Goal: Transaction & Acquisition: Purchase product/service

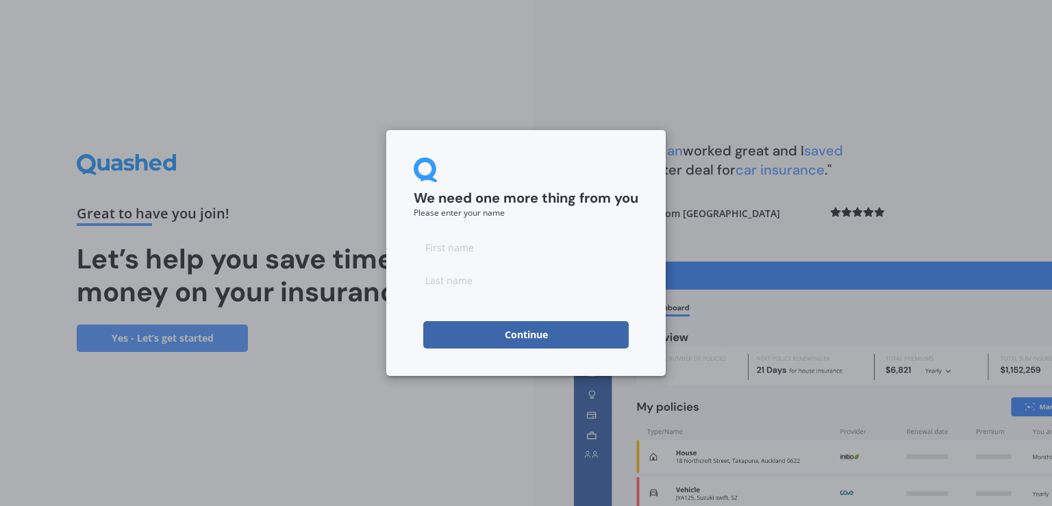
click at [498, 250] on input at bounding box center [526, 246] width 225 height 27
type input "A"
click at [508, 286] on input at bounding box center [526, 279] width 225 height 27
type input "S"
click at [509, 329] on button "Continue" at bounding box center [525, 334] width 205 height 27
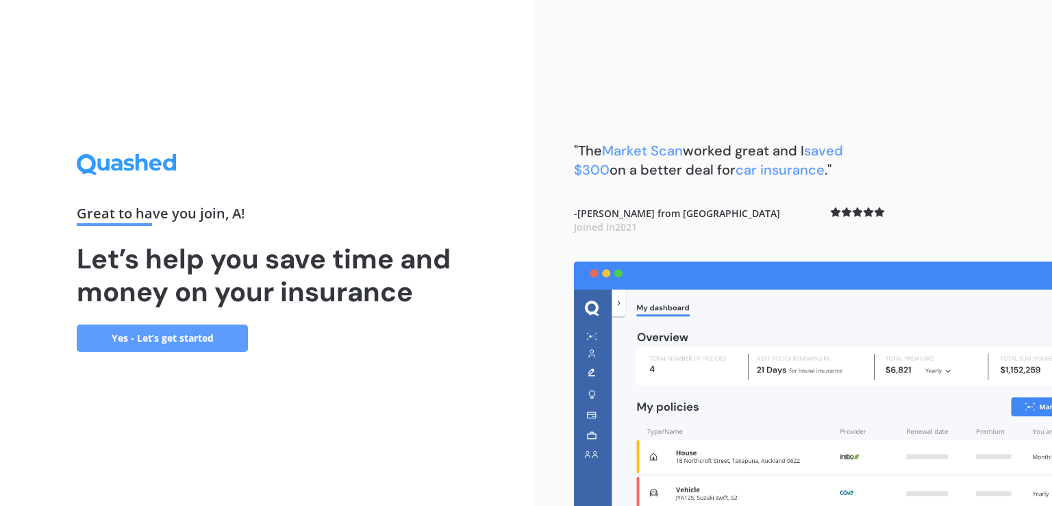
click at [192, 342] on link "Yes - Let’s get started" at bounding box center [162, 338] width 171 height 27
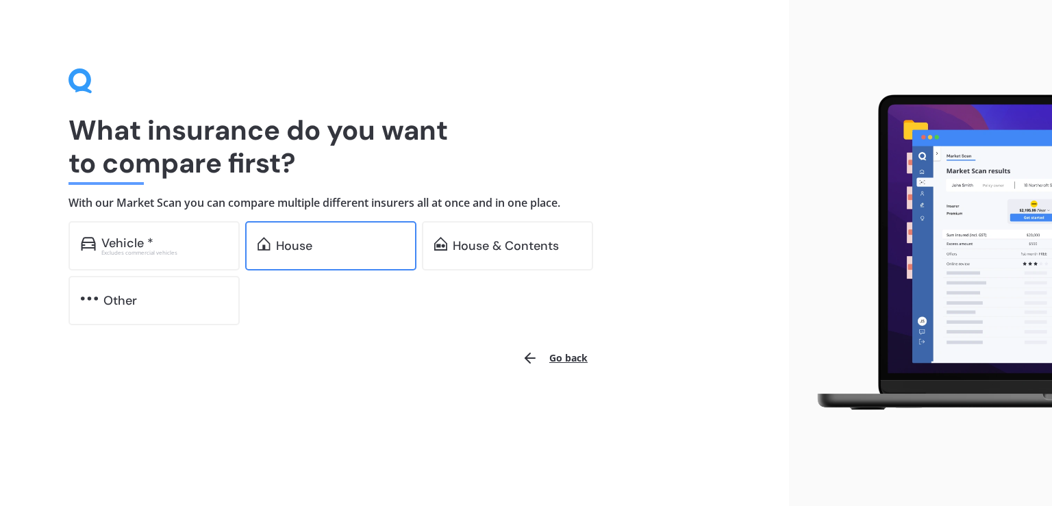
click at [347, 229] on div "House" at bounding box center [330, 245] width 171 height 49
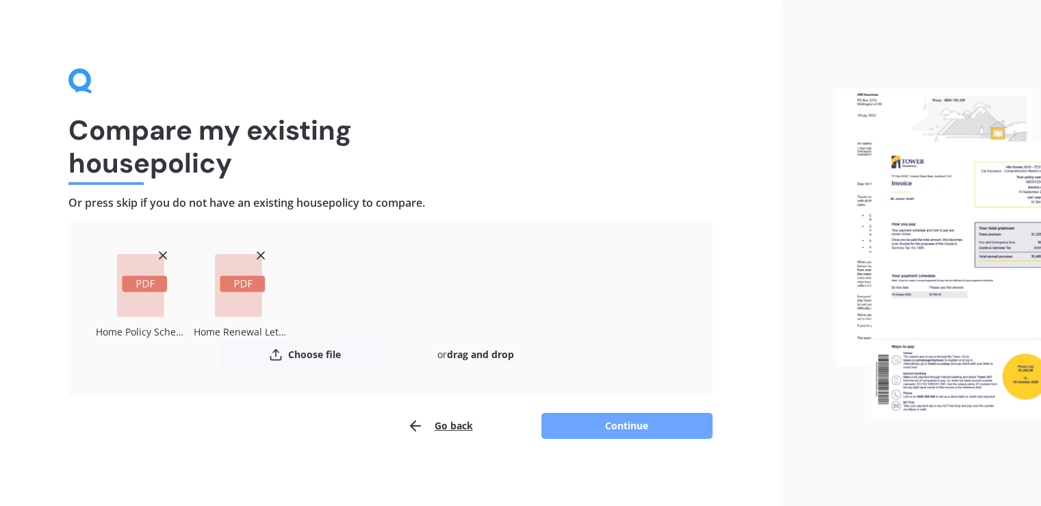
click at [674, 422] on button "Continue" at bounding box center [627, 426] width 171 height 26
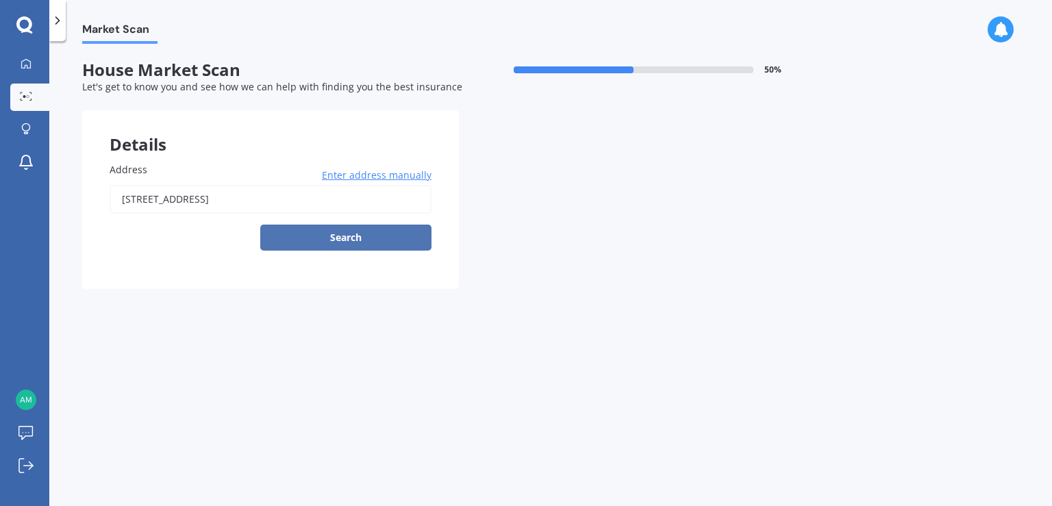
click at [394, 235] on button "Search" at bounding box center [345, 238] width 171 height 26
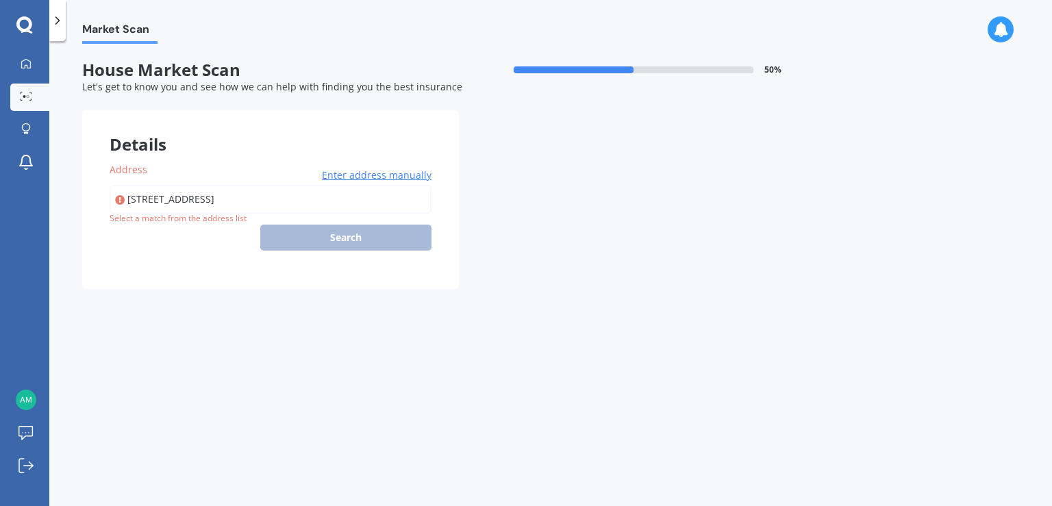
type input "[STREET_ADDRESS]"
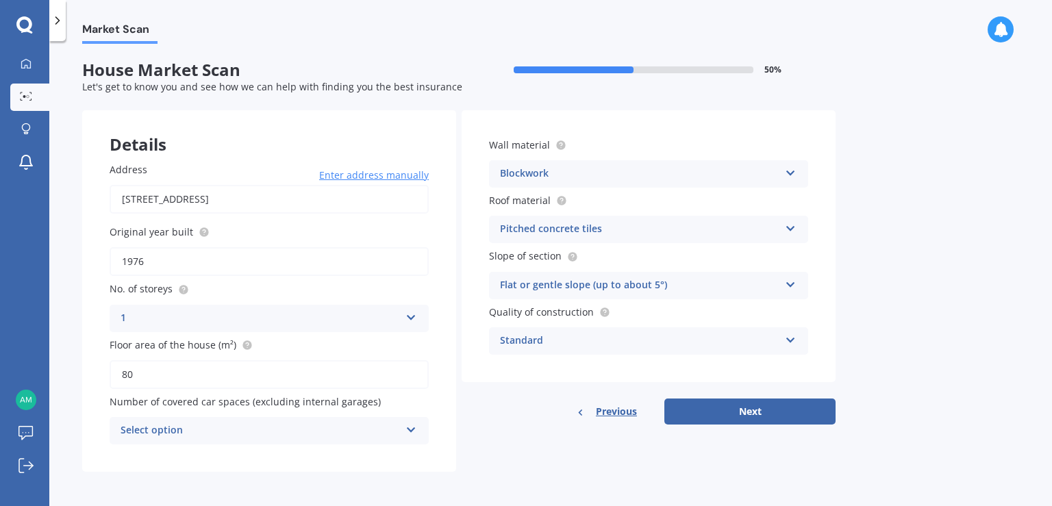
click at [185, 370] on input "80" at bounding box center [269, 374] width 319 height 29
type input "123"
click at [208, 432] on div "Select option" at bounding box center [260, 430] width 279 height 16
click at [214, 281] on div "0" at bounding box center [269, 280] width 318 height 25
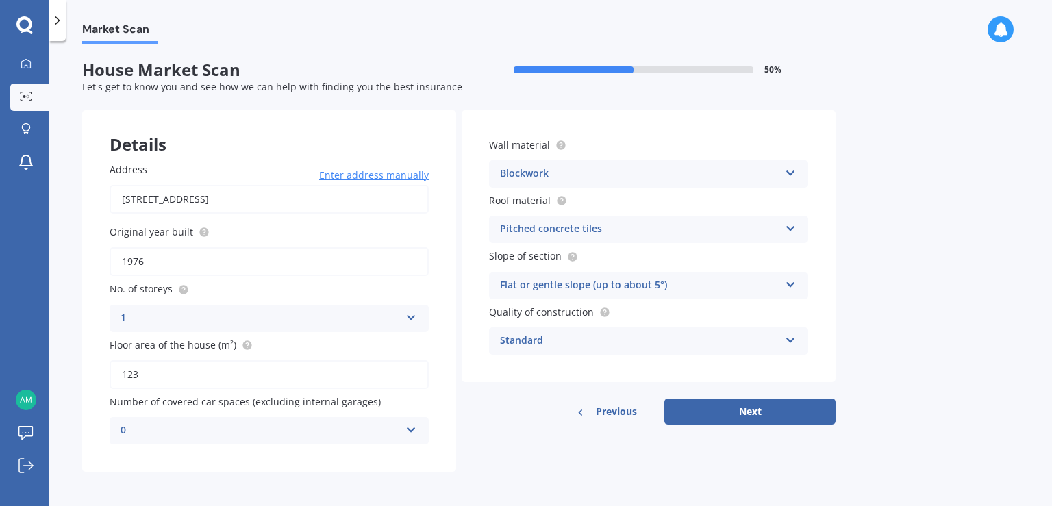
click at [598, 228] on div "Pitched concrete tiles" at bounding box center [639, 229] width 279 height 16
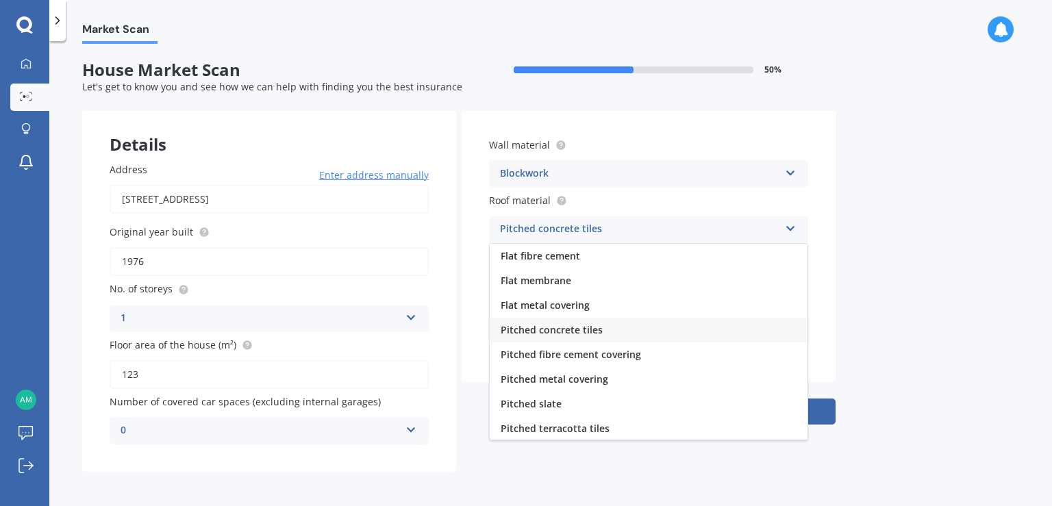
scroll to position [50, 0]
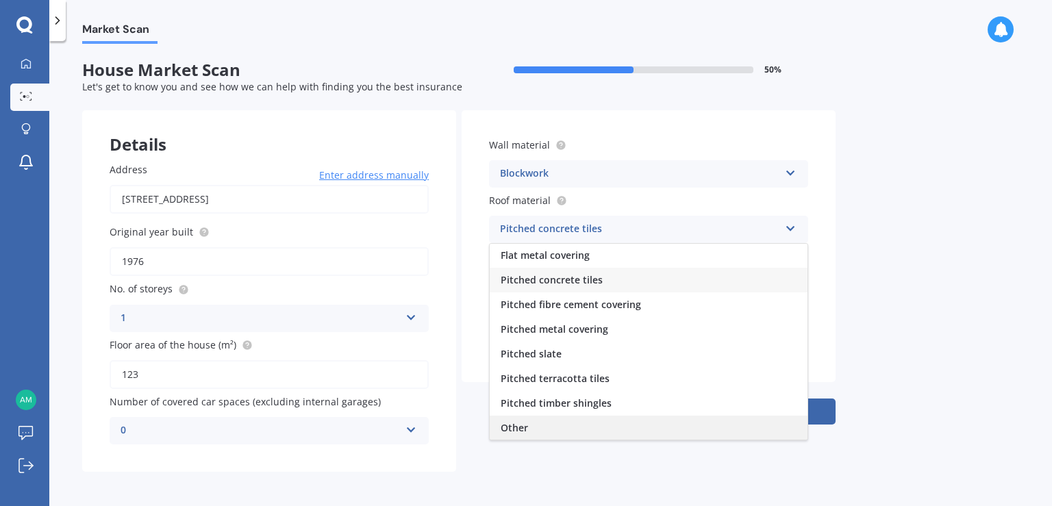
click at [553, 422] on div "Other" at bounding box center [649, 428] width 318 height 25
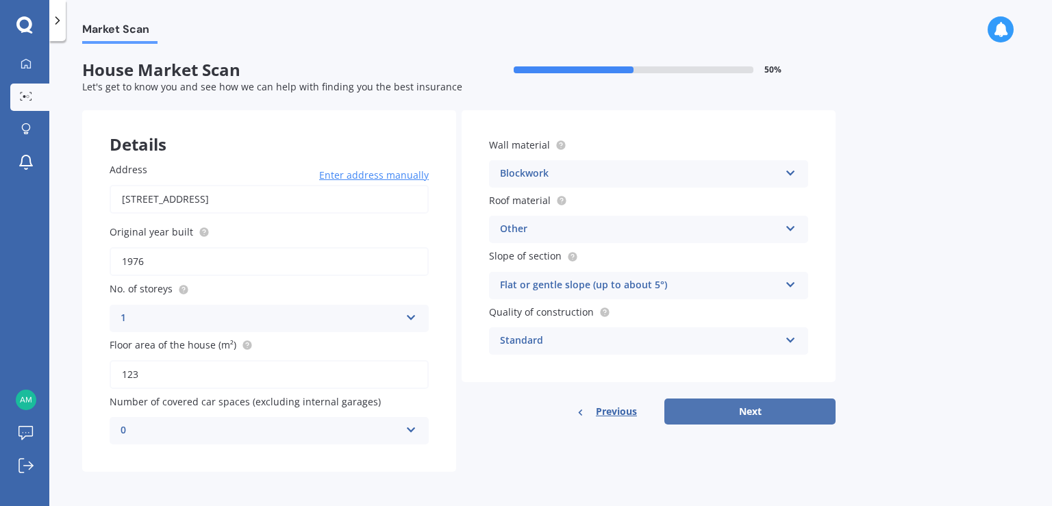
click at [700, 409] on button "Next" at bounding box center [749, 411] width 171 height 26
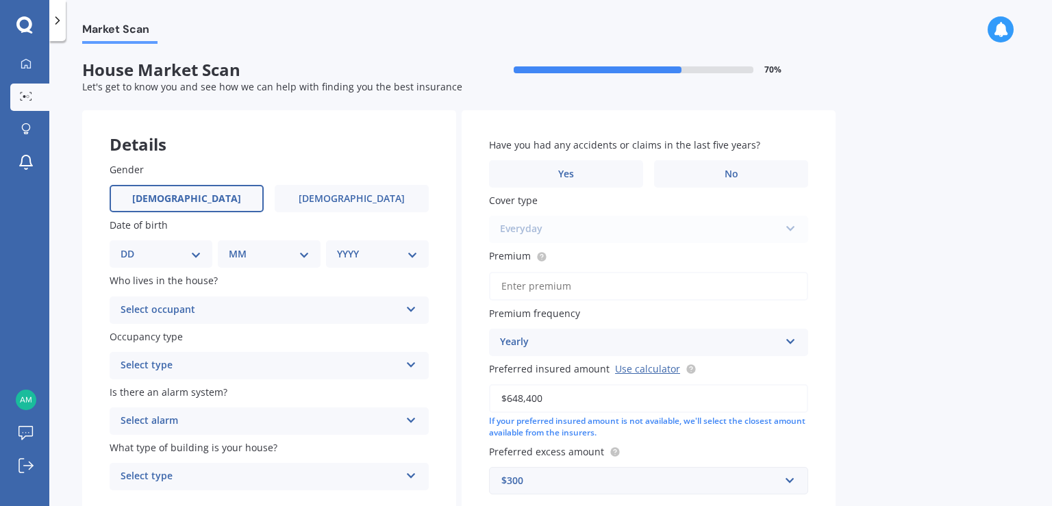
click at [203, 201] on label "[DEMOGRAPHIC_DATA]" at bounding box center [187, 198] width 154 height 27
click at [0, 0] on input "[DEMOGRAPHIC_DATA]" at bounding box center [0, 0] width 0 height 0
click at [168, 257] on select "DD 01 02 03 04 05 06 07 08 09 10 11 12 13 14 15 16 17 18 19 20 21 22 23 24 25 2…" at bounding box center [161, 253] width 81 height 15
select select "20"
click at [131, 246] on select "DD 01 02 03 04 05 06 07 08 09 10 11 12 13 14 15 16 17 18 19 20 21 22 23 24 25 2…" at bounding box center [161, 253] width 81 height 15
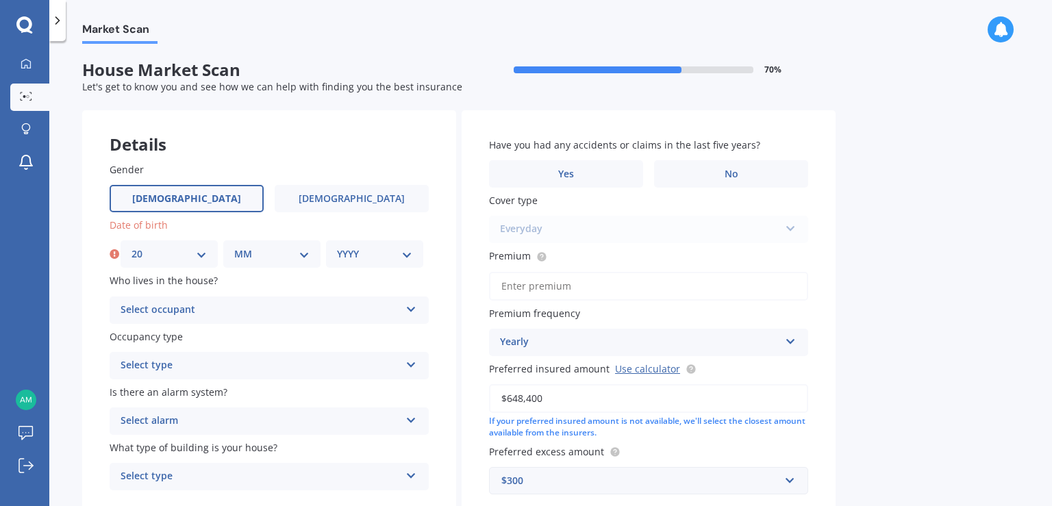
click at [249, 256] on select "MM 01 02 03 04 05 06 07 08 09 10 11 12" at bounding box center [271, 253] width 75 height 15
select select "07"
click at [234, 246] on select "MM 01 02 03 04 05 06 07 08 09 10 11 12" at bounding box center [271, 253] width 75 height 15
click at [367, 251] on select "YYYY 2009 2008 2007 2006 2005 2004 2003 2002 2001 2000 1999 1998 1997 1996 1995…" at bounding box center [374, 253] width 75 height 15
select select "1992"
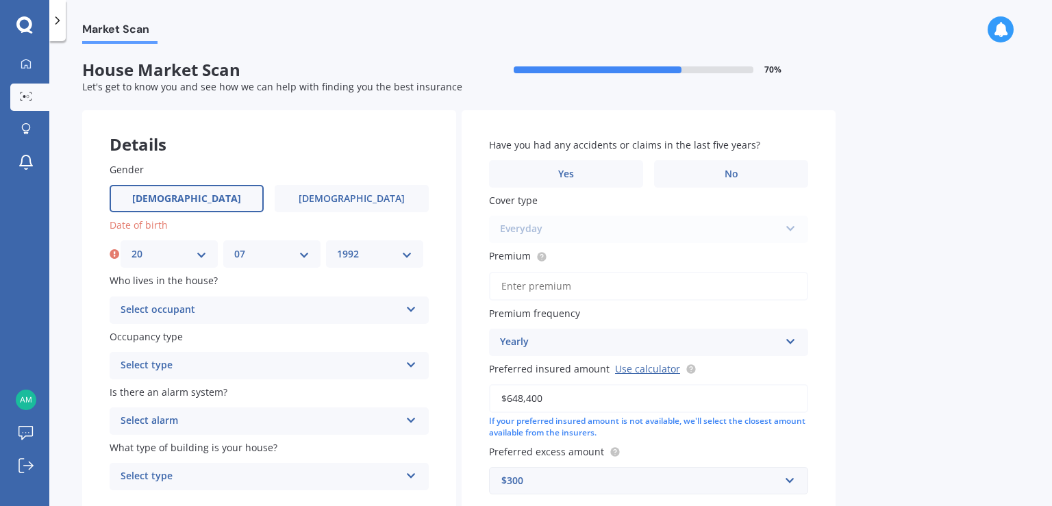
click at [337, 246] on select "YYYY 2009 2008 2007 2006 2005 2004 2003 2002 2001 2000 1999 1998 1997 1996 1995…" at bounding box center [374, 253] width 75 height 15
click at [244, 314] on div "Select occupant" at bounding box center [260, 310] width 279 height 16
click at [231, 340] on div "Owner" at bounding box center [269, 337] width 318 height 25
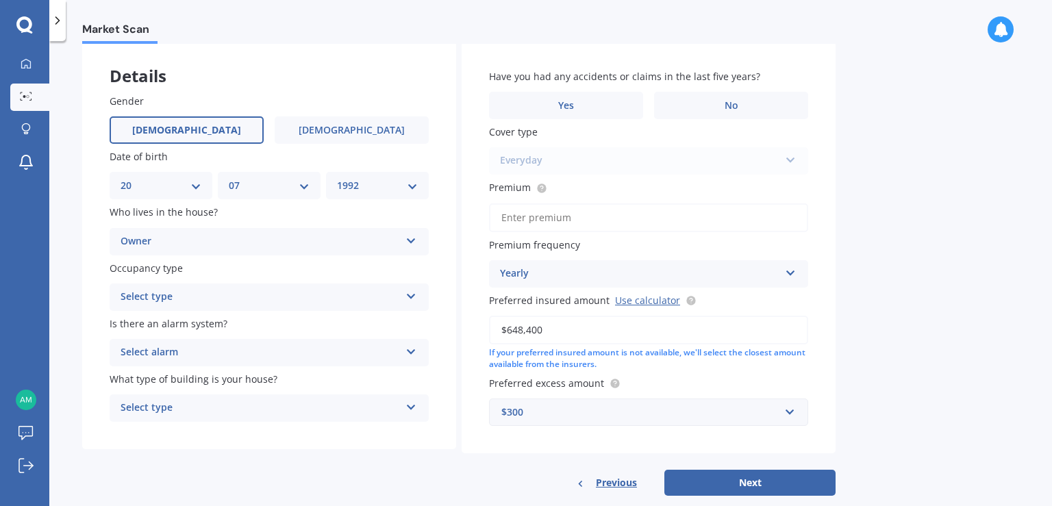
click at [196, 294] on div "Select type" at bounding box center [260, 297] width 279 height 16
click at [196, 315] on div "Permanent" at bounding box center [269, 324] width 318 height 25
click at [208, 239] on div "Owner" at bounding box center [260, 241] width 279 height 16
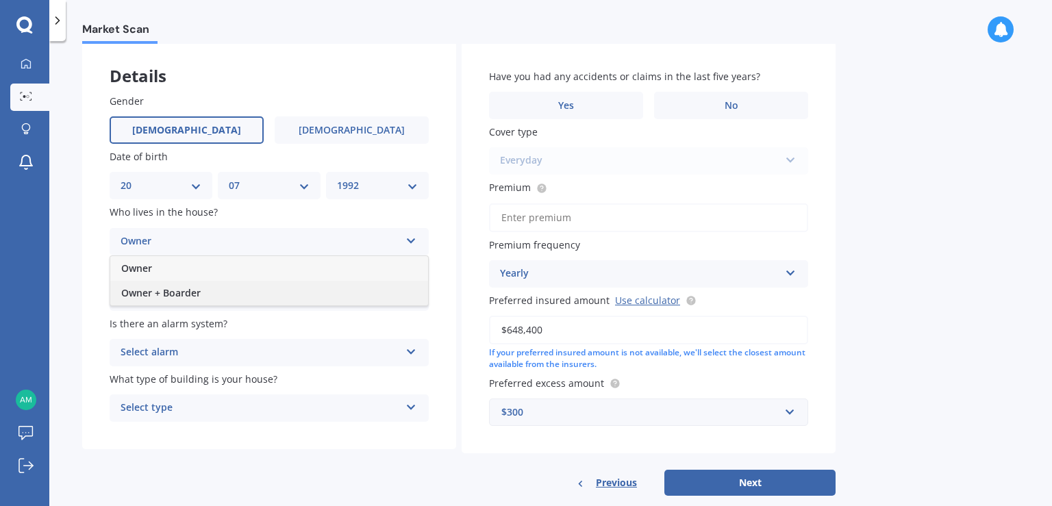
click at [212, 288] on div "Owner + Boarder" at bounding box center [269, 293] width 318 height 25
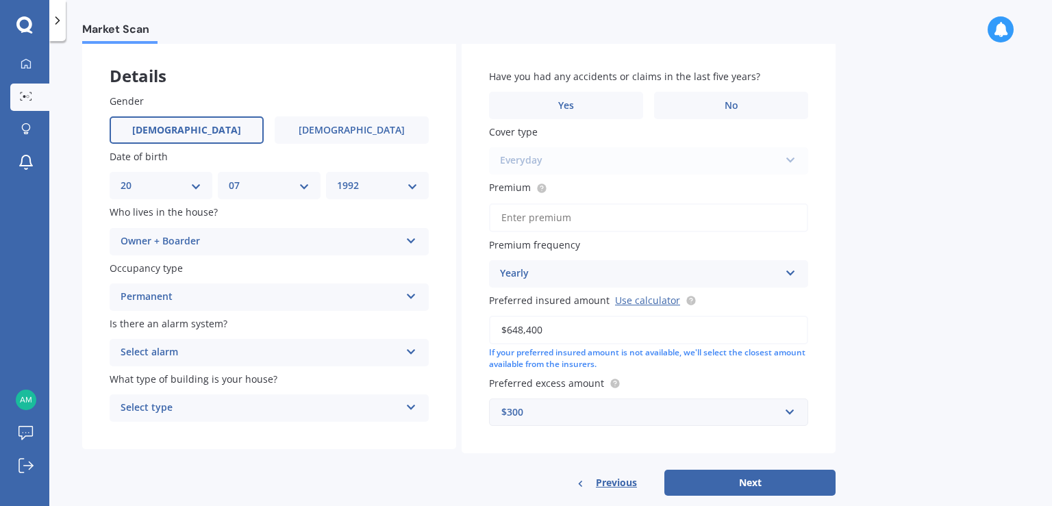
click at [212, 238] on div "Owner + Boarder" at bounding box center [260, 241] width 279 height 16
click at [217, 293] on div "Owner + Boarder" at bounding box center [269, 293] width 318 height 25
click at [216, 242] on div "Owner + Boarder" at bounding box center [260, 241] width 279 height 16
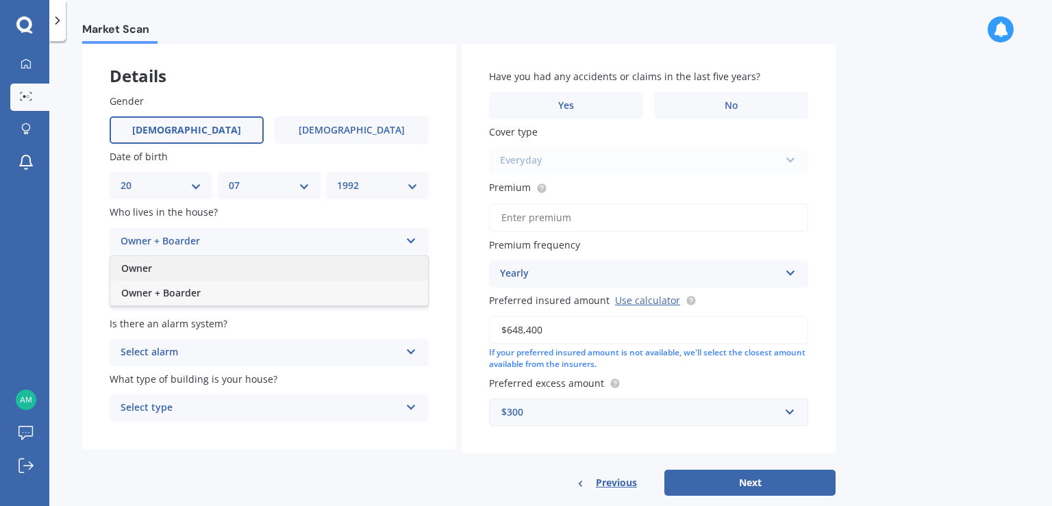
click at [216, 264] on div "Owner" at bounding box center [269, 268] width 318 height 25
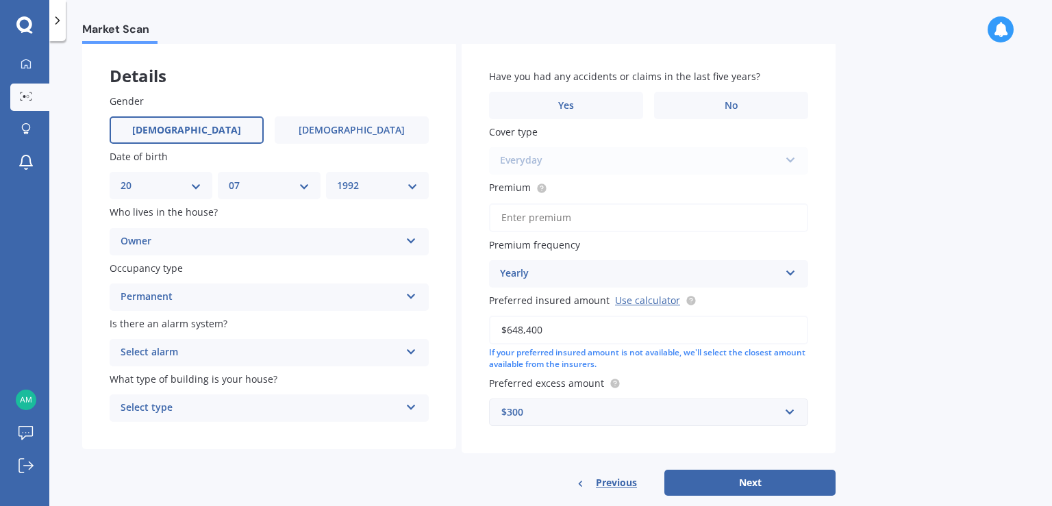
click at [218, 301] on div "Permanent" at bounding box center [260, 297] width 279 height 16
click at [218, 318] on div "Permanent" at bounding box center [269, 324] width 318 height 25
click at [207, 356] on div "Select alarm" at bounding box center [260, 352] width 279 height 16
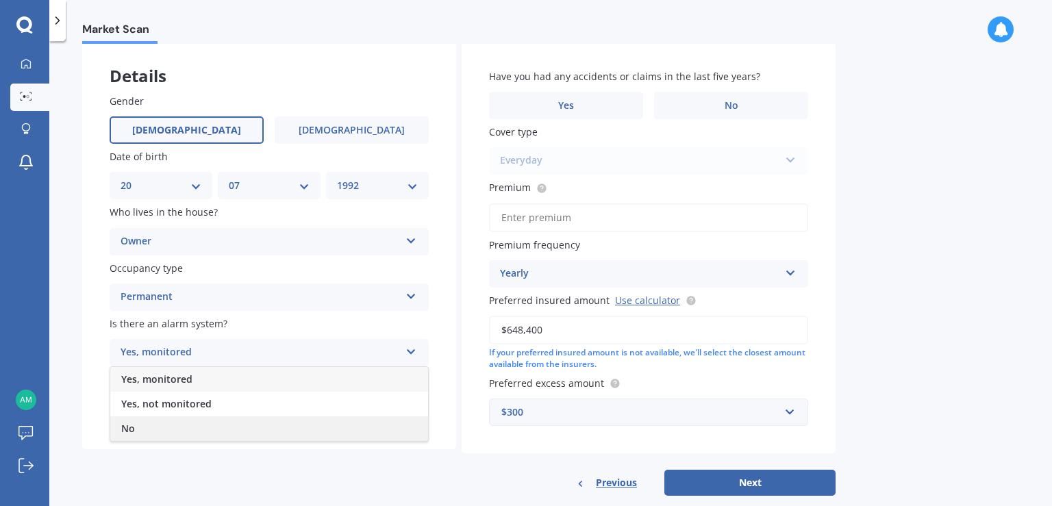
click at [192, 428] on div "No" at bounding box center [269, 428] width 318 height 25
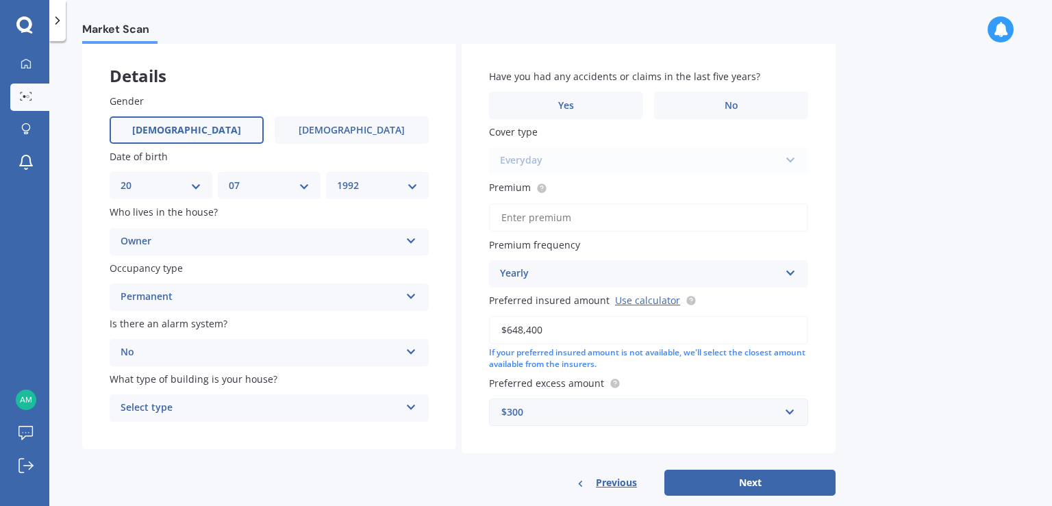
click at [194, 416] on div "Select type" at bounding box center [260, 408] width 279 height 16
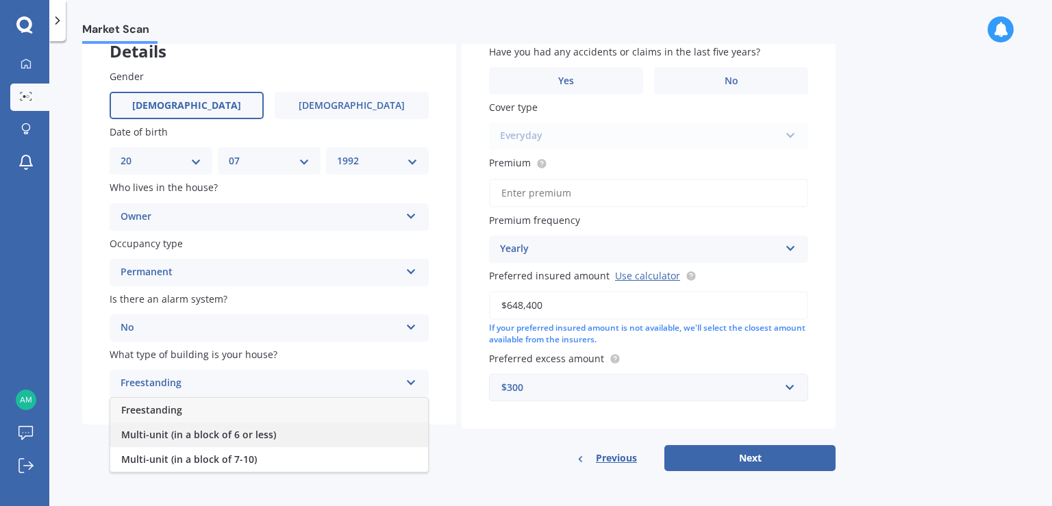
click at [190, 433] on span "Multi-unit (in a block of 6 or less)" at bounding box center [198, 434] width 155 height 13
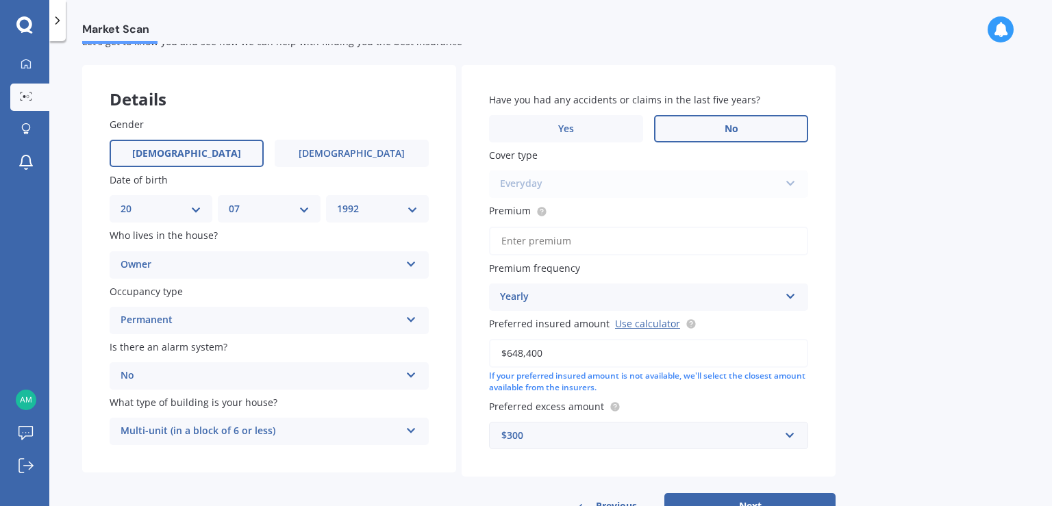
scroll to position [25, 0]
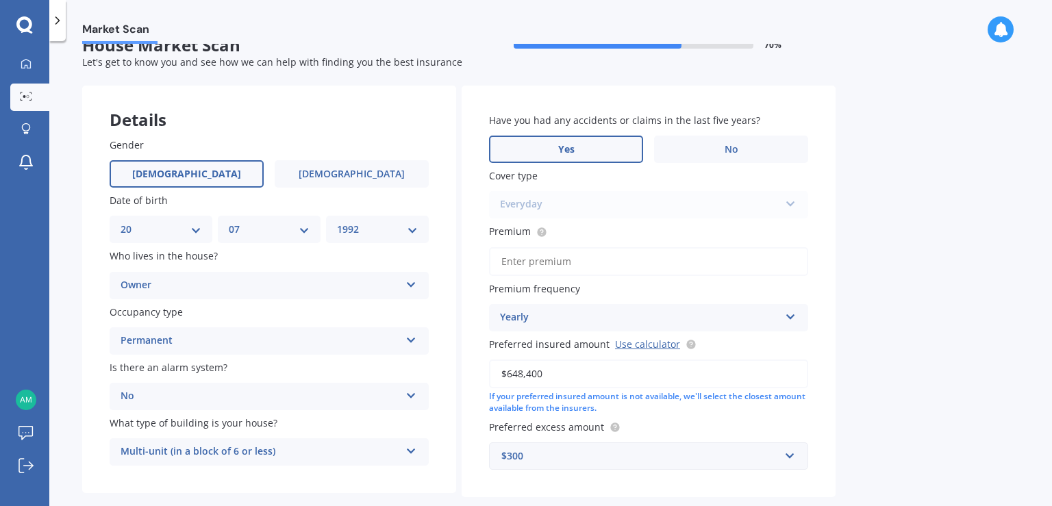
click at [583, 149] on label "Yes" at bounding box center [566, 149] width 154 height 27
click at [0, 0] on input "Yes" at bounding box center [0, 0] width 0 height 0
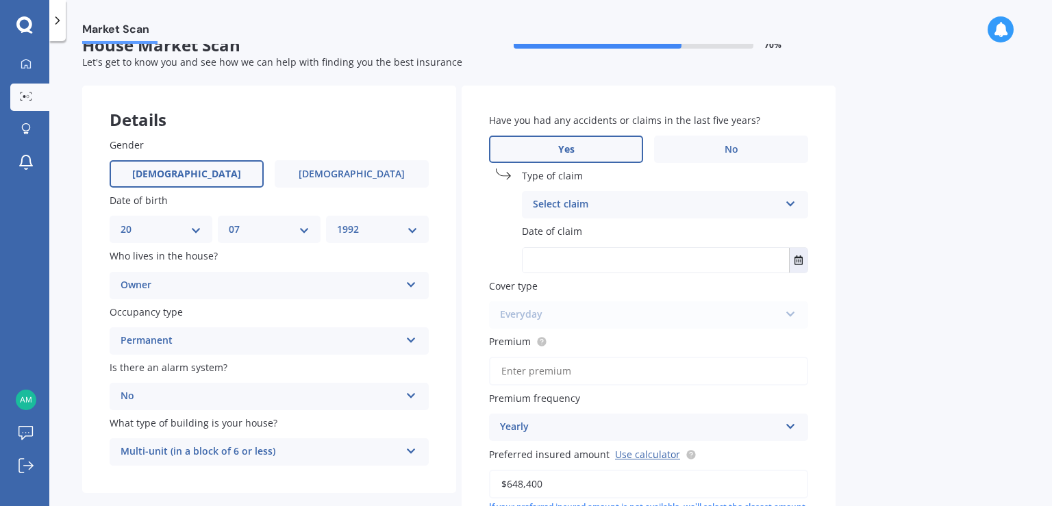
click at [583, 209] on div "Select claim" at bounding box center [656, 205] width 246 height 16
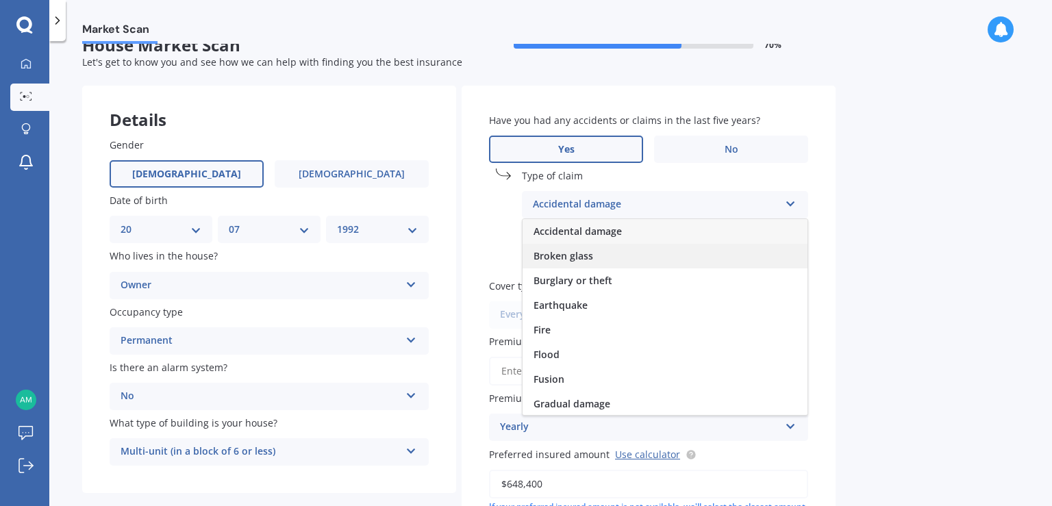
click at [581, 262] on span "Broken glass" at bounding box center [563, 255] width 60 height 13
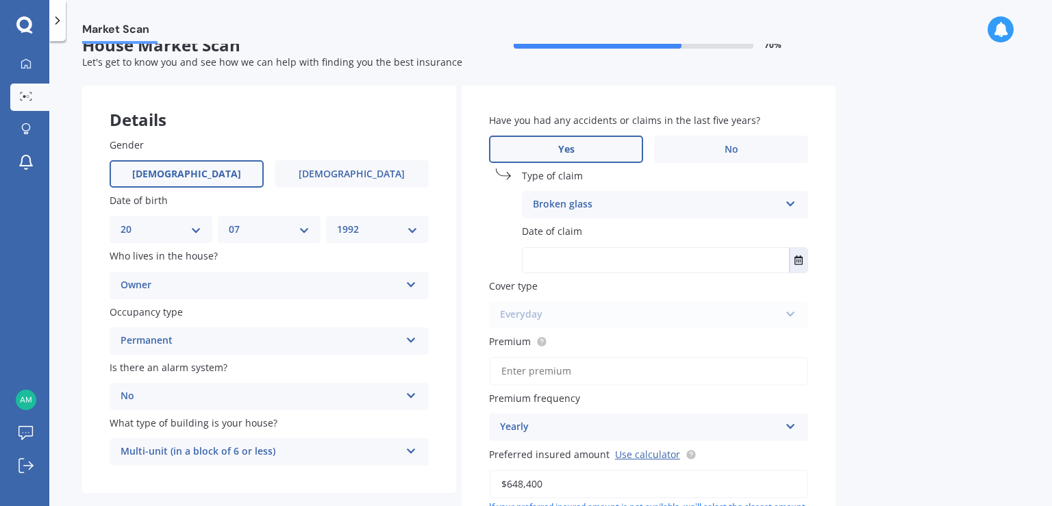
click at [581, 262] on input "text" at bounding box center [655, 260] width 266 height 25
type input "[DATE]"
click at [629, 310] on div "Everyday Everyday Everyday Plus Home Plan" at bounding box center [648, 314] width 319 height 27
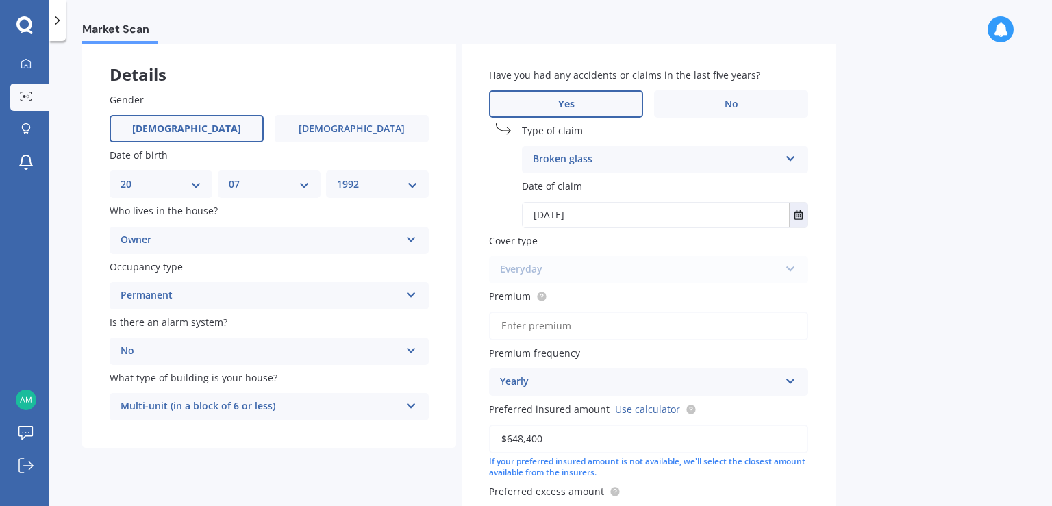
scroll to position [93, 0]
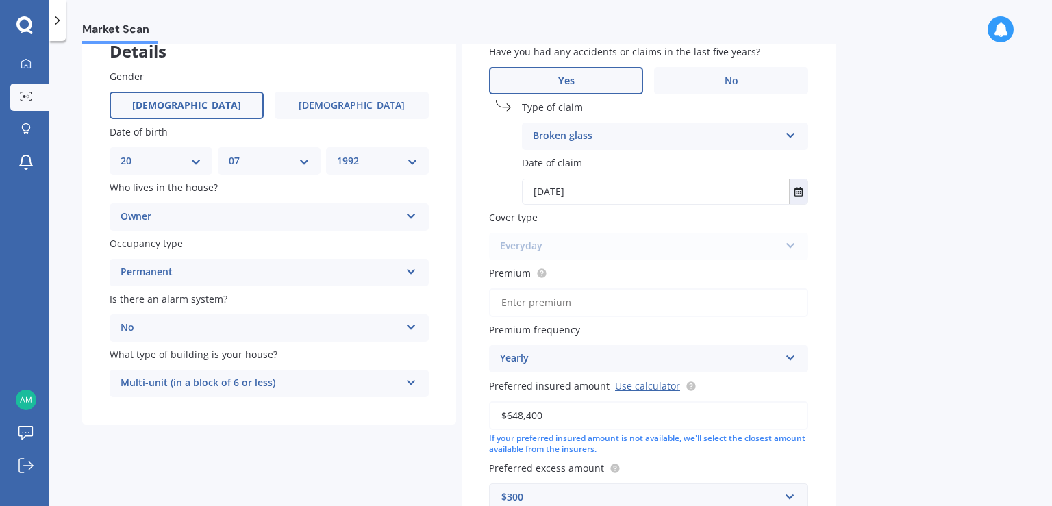
click at [524, 299] on input "Premium" at bounding box center [648, 302] width 319 height 29
click at [470, 283] on div "Have you had any accidents or claims in the last five years? Yes No Type of cla…" at bounding box center [648, 278] width 374 height 522
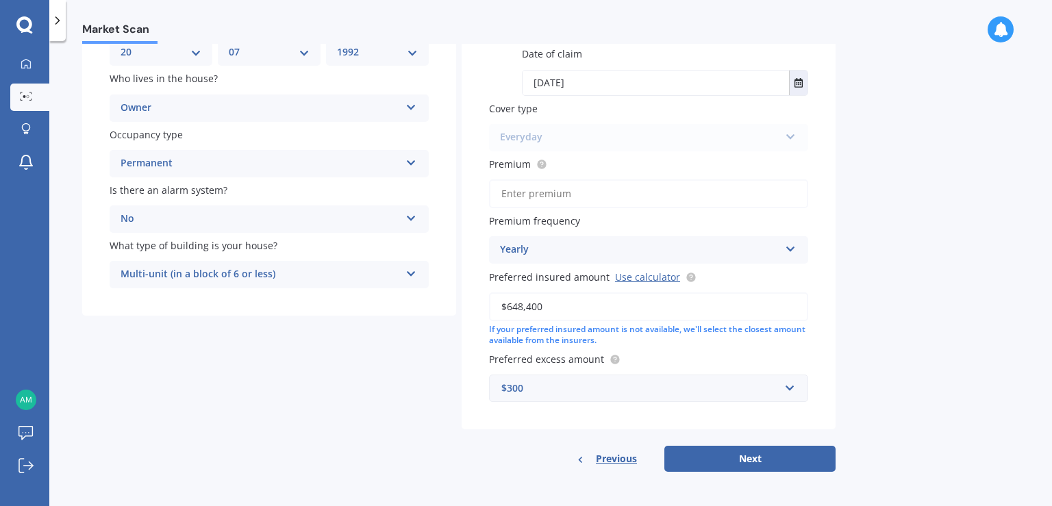
scroll to position [203, 0]
click at [696, 457] on button "Next" at bounding box center [749, 458] width 171 height 26
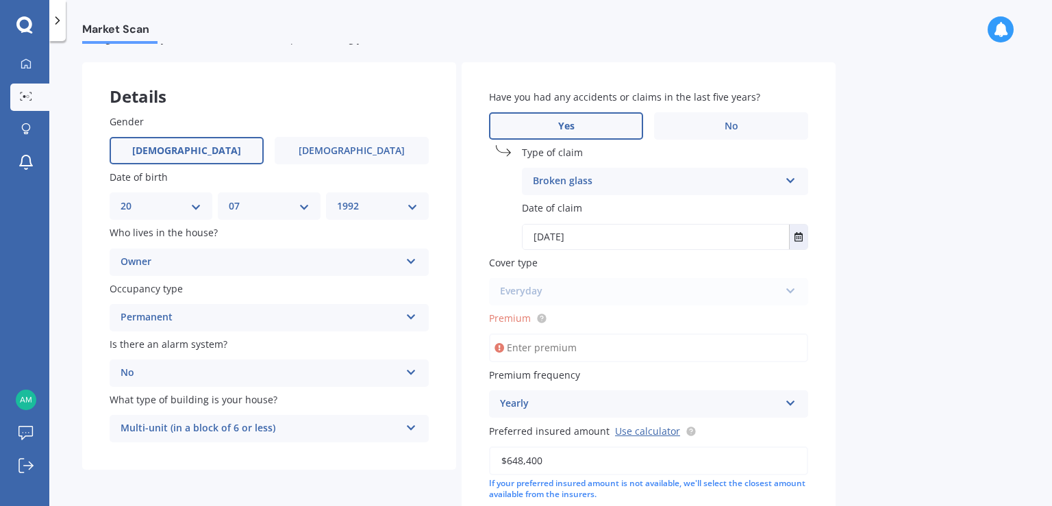
scroll to position [68, 0]
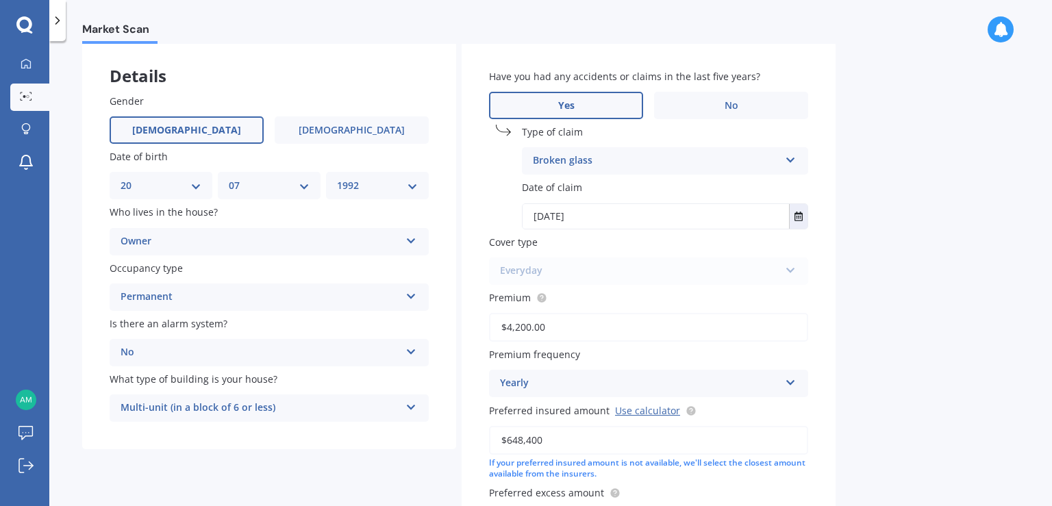
type input "$4,200.00"
click at [463, 305] on div "Have you had any accidents or claims in the last five years? Yes No Type of cla…" at bounding box center [648, 303] width 374 height 522
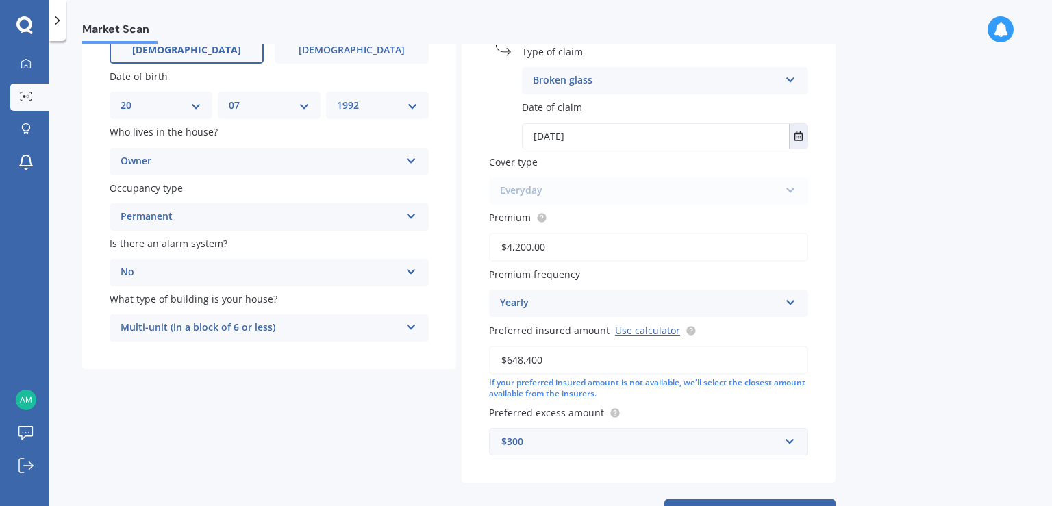
scroll to position [203, 0]
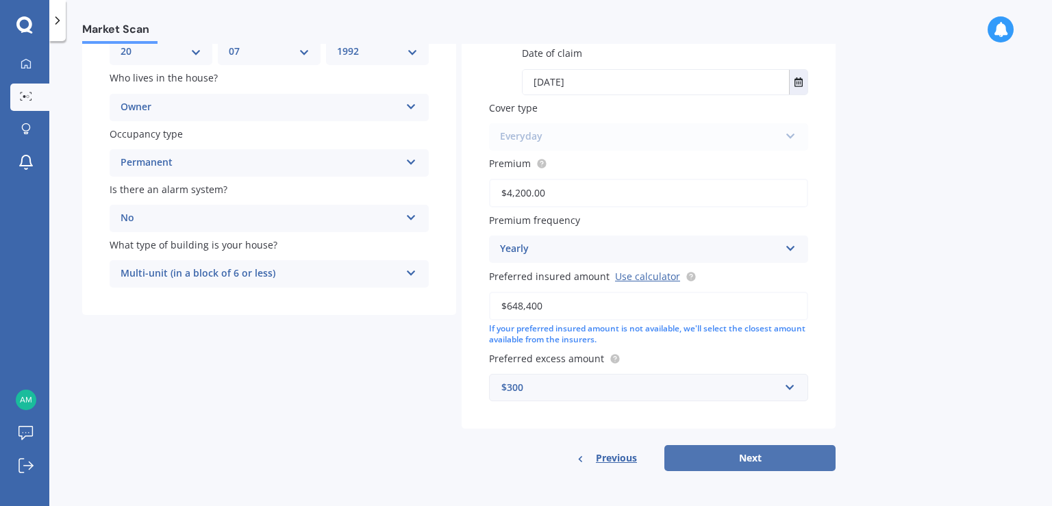
click at [764, 466] on button "Next" at bounding box center [749, 458] width 171 height 26
select select "20"
select select "07"
select select "1992"
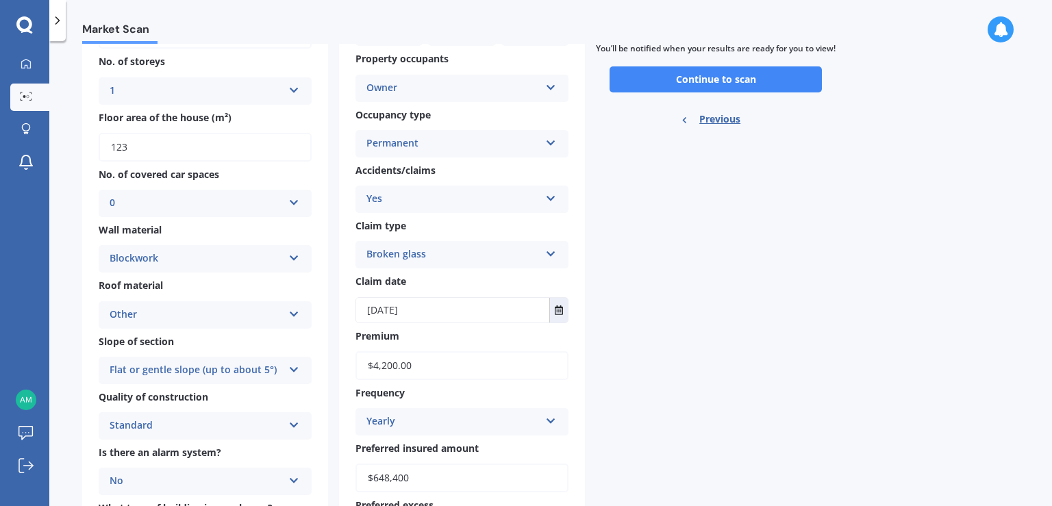
scroll to position [205, 0]
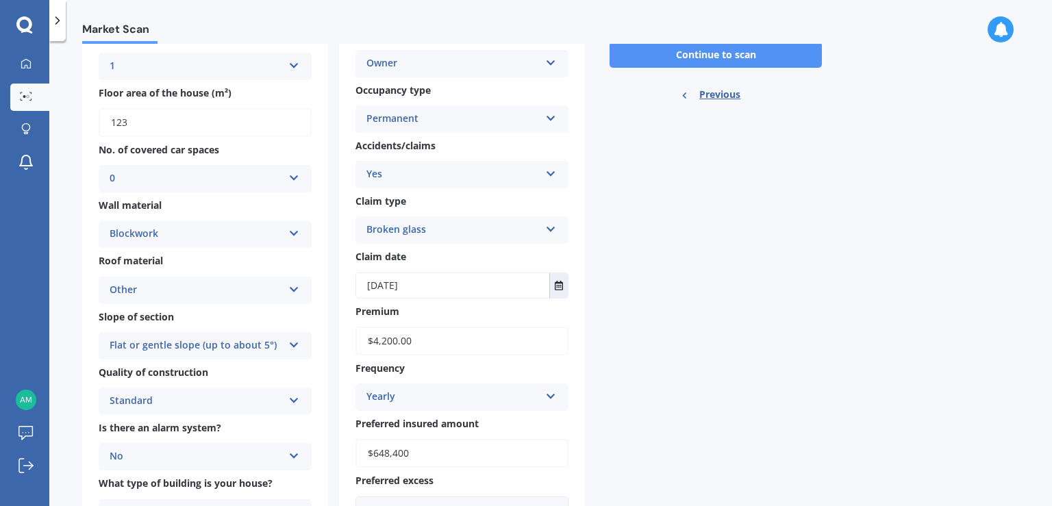
click at [737, 66] on button "Continue to scan" at bounding box center [715, 55] width 212 height 26
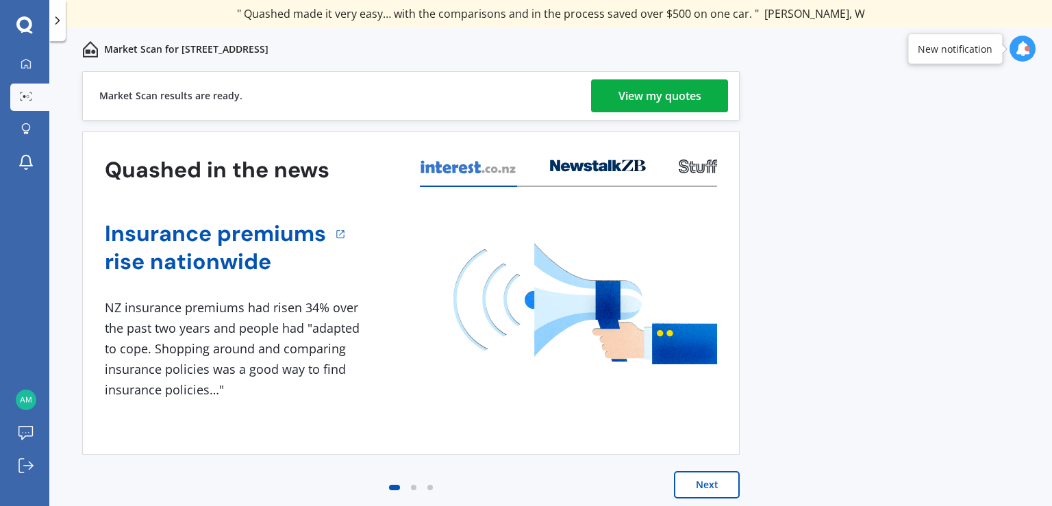
click at [648, 99] on div "View my quotes" at bounding box center [659, 95] width 83 height 33
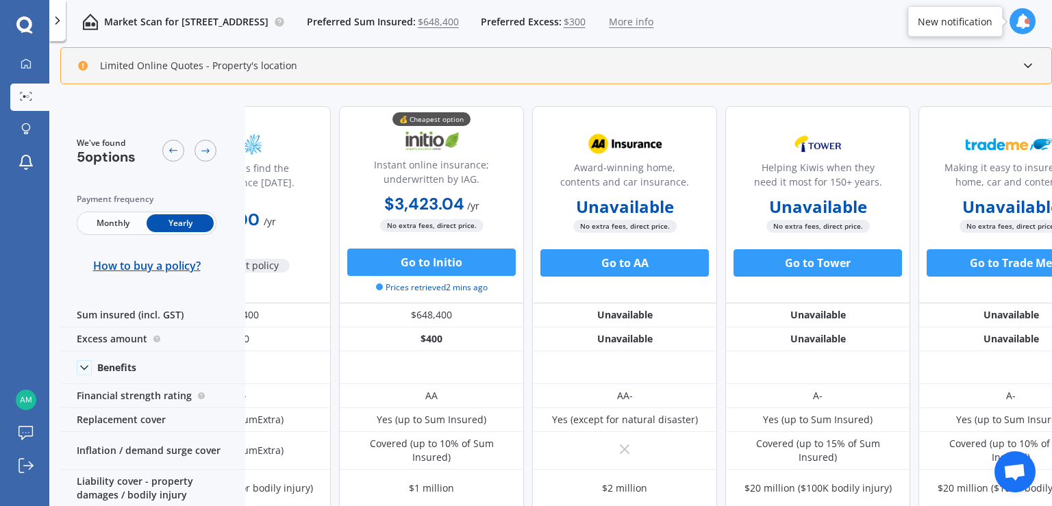
scroll to position [0, 157]
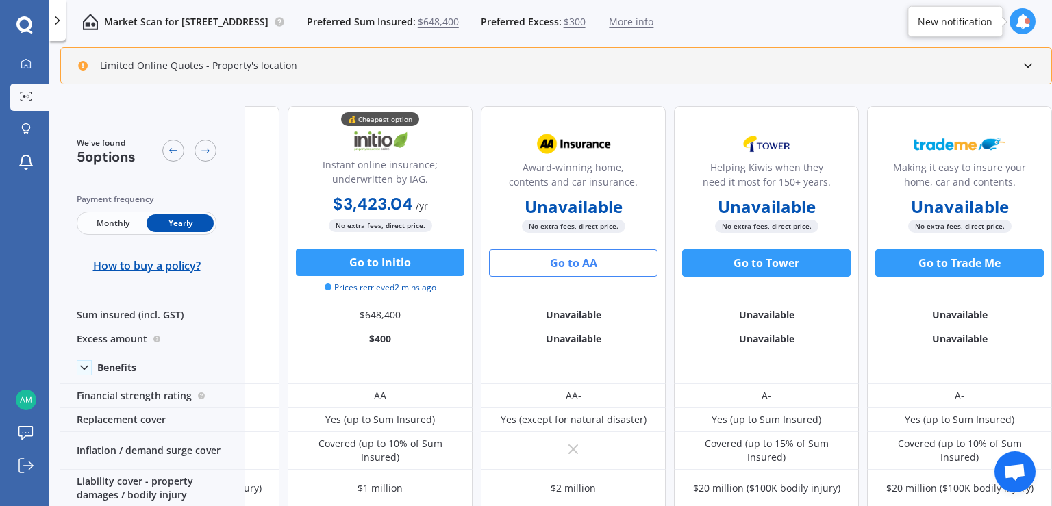
click at [588, 264] on button "Go to AA" at bounding box center [573, 262] width 168 height 27
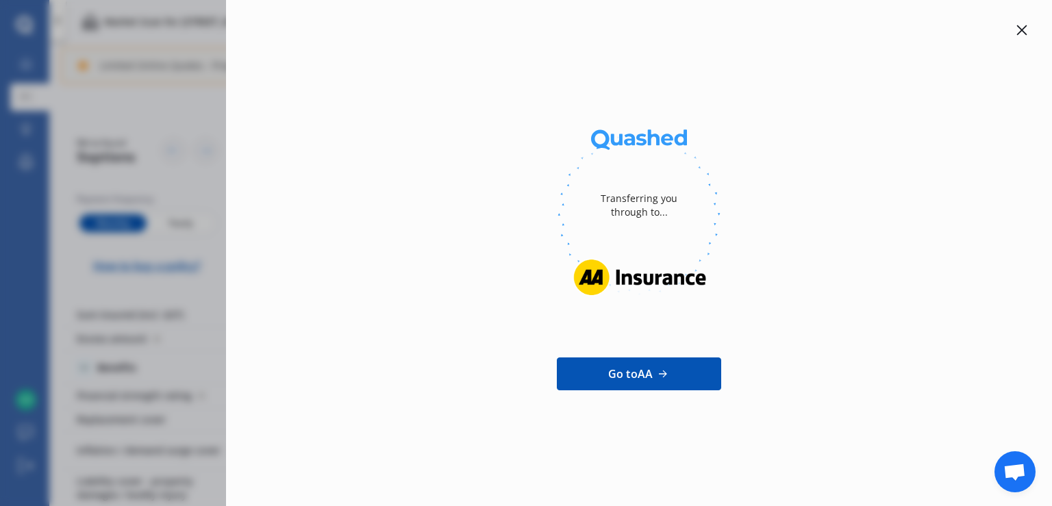
click at [1024, 30] on icon at bounding box center [1021, 30] width 11 height 11
